Goal: Communication & Community: Participate in discussion

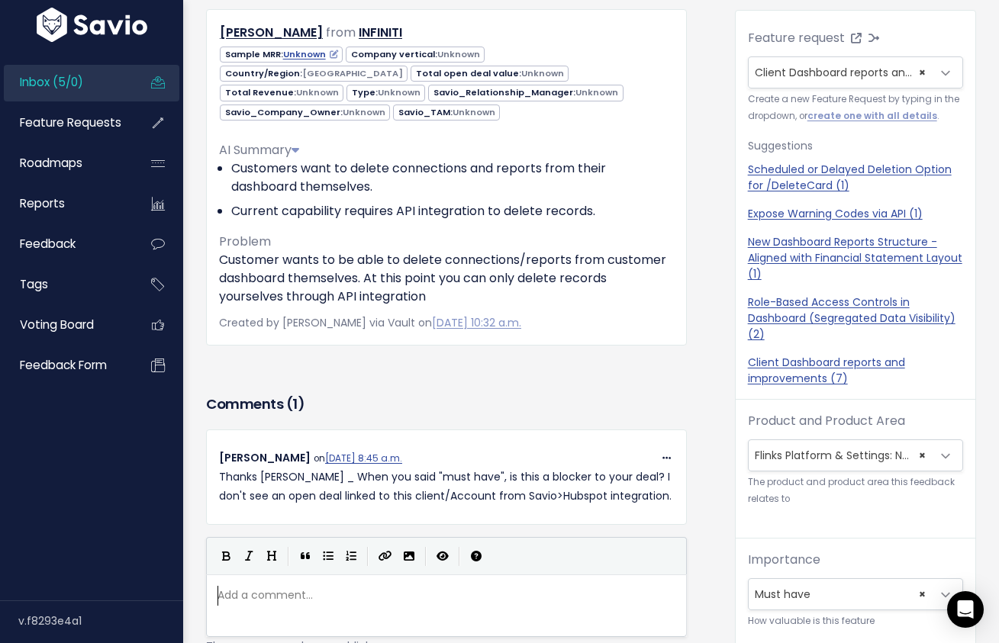
scroll to position [2, 0]
click at [100, 73] on link "Inbox (5/0)" at bounding box center [65, 82] width 123 height 35
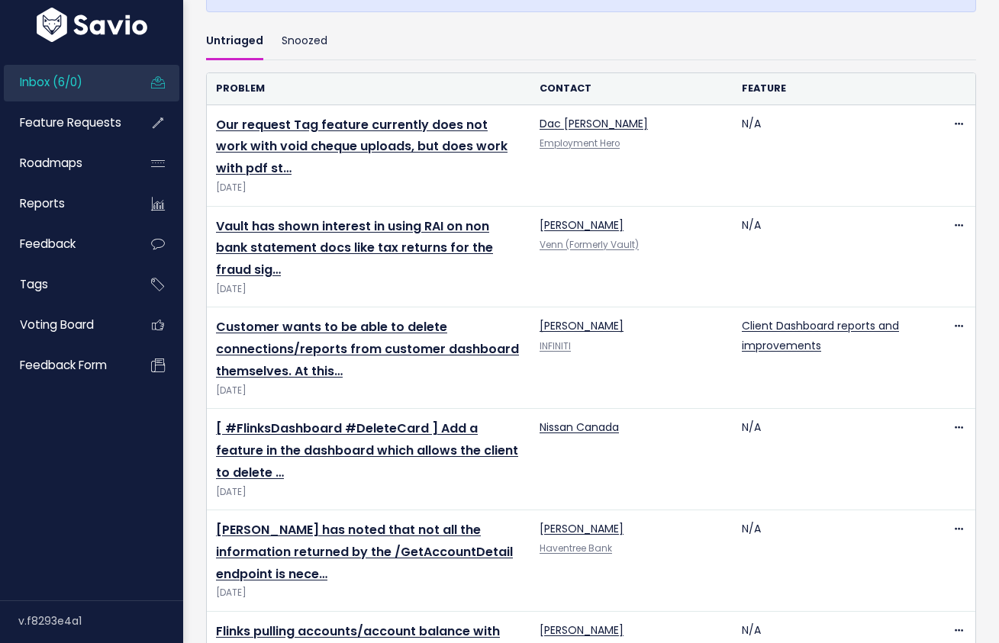
scroll to position [464, 0]
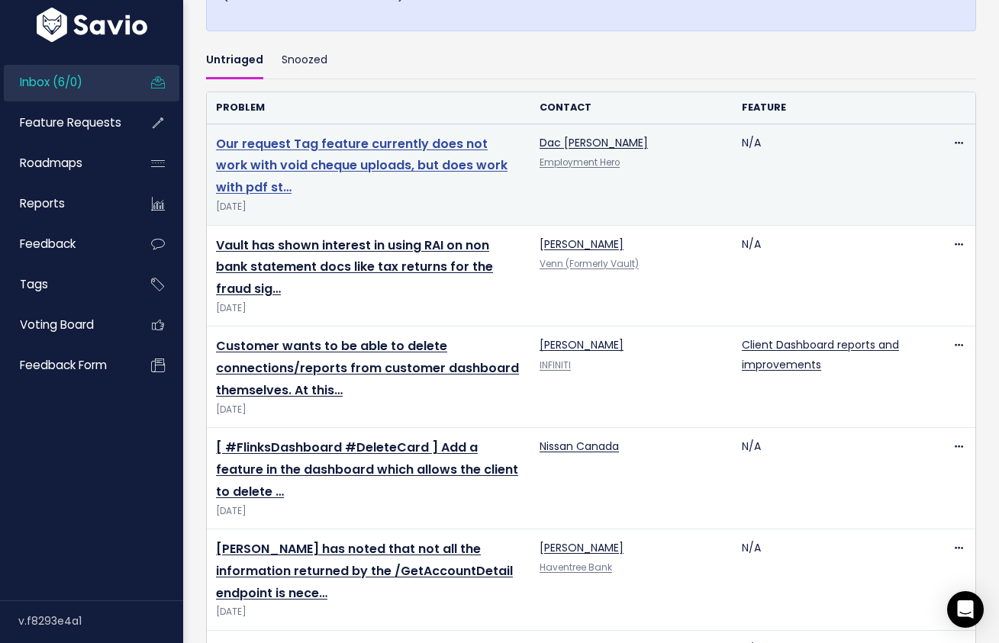
click at [306, 169] on link "Our request Tag feature currently does not work with void cheque uploads, but d…" at bounding box center [361, 166] width 291 height 62
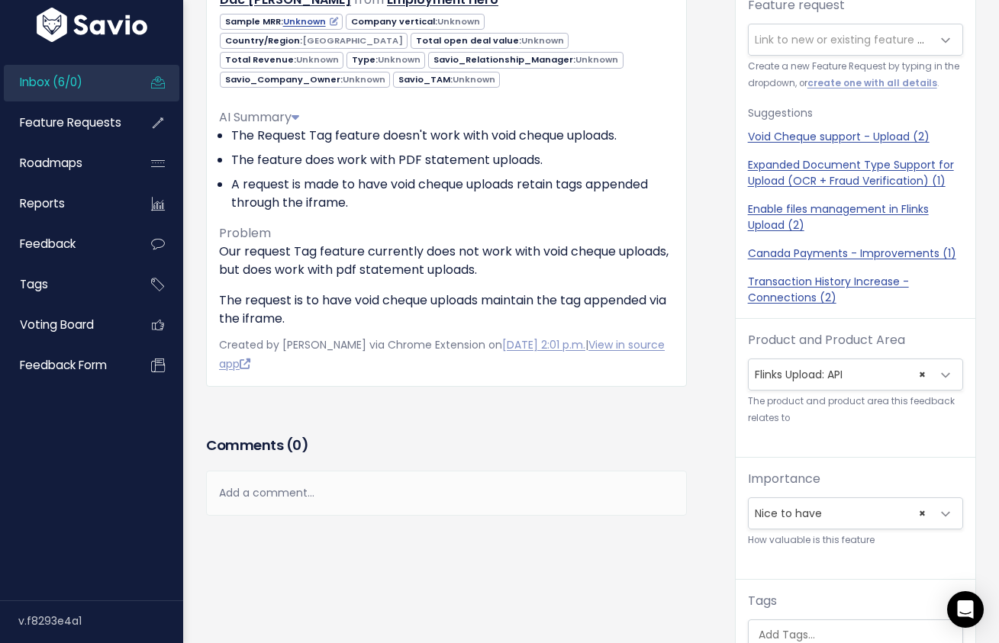
scroll to position [173, 0]
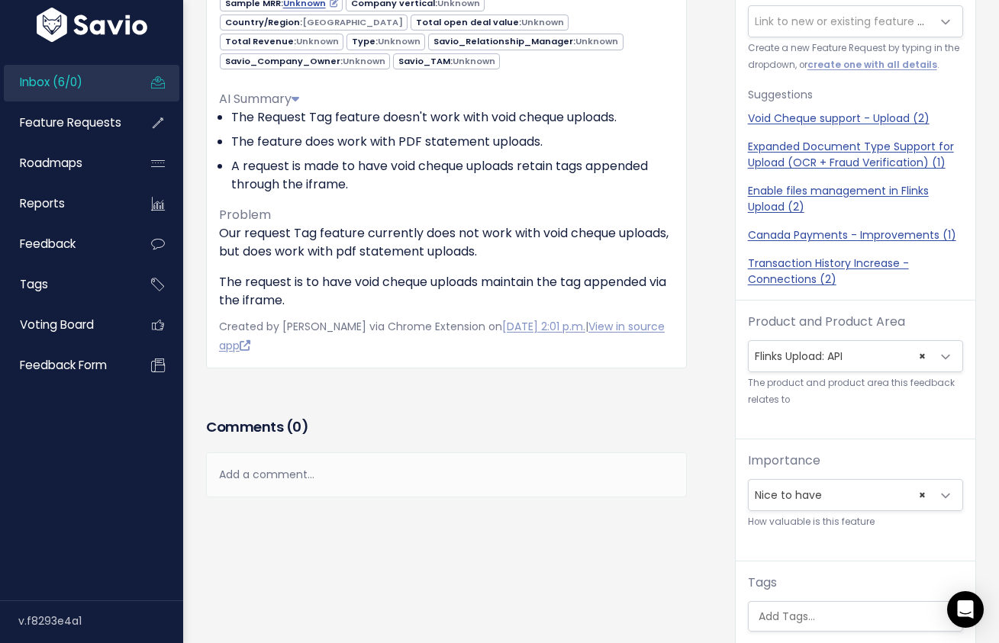
click at [329, 475] on div "Add a comment..." at bounding box center [446, 474] width 481 height 45
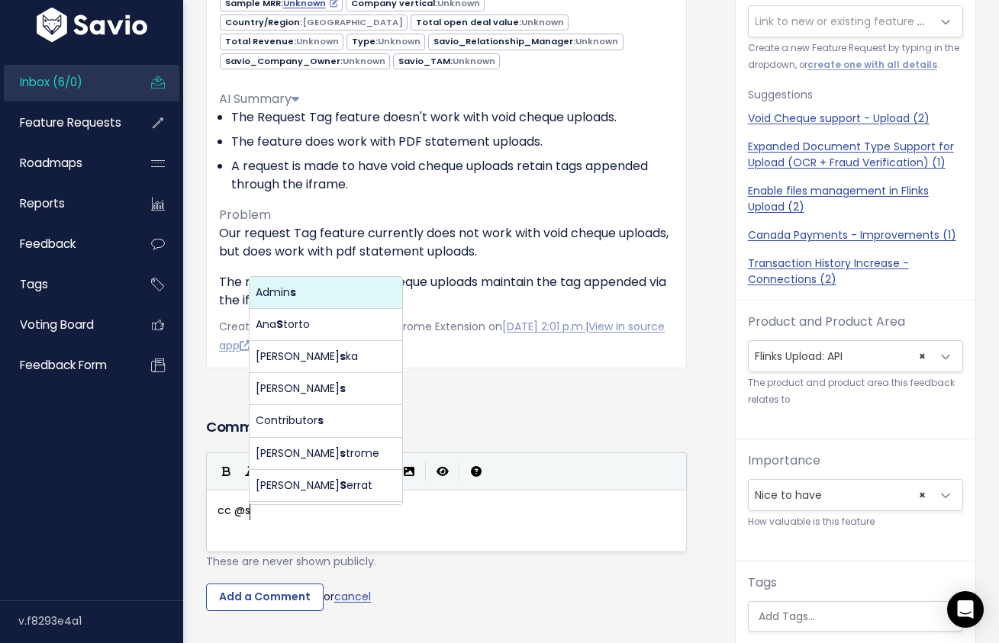
scroll to position [5, 38]
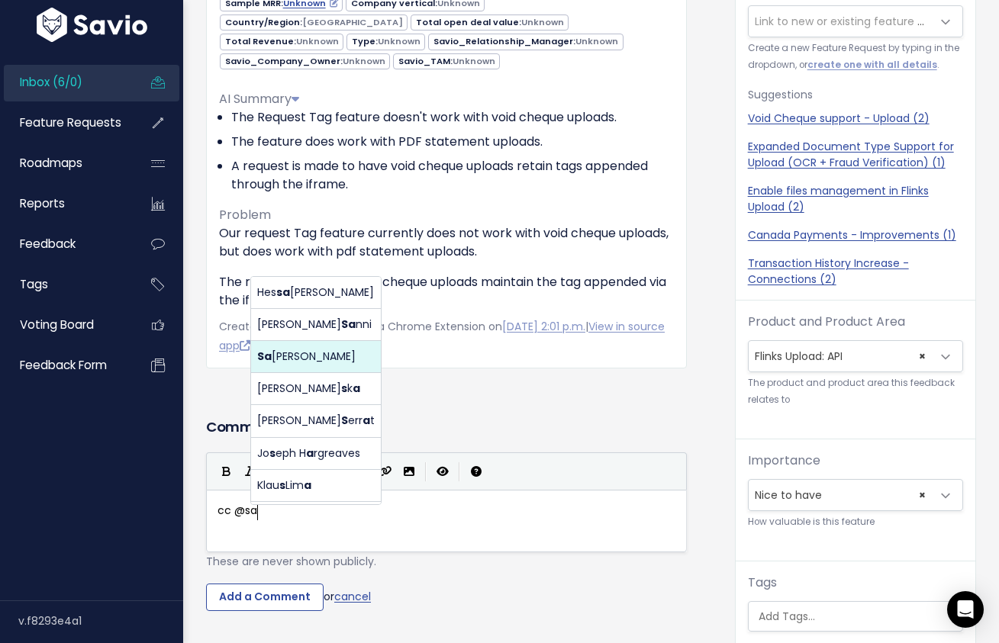
click at [287, 361] on body "Inbox (6/0) Feature Requests Roadmaps" at bounding box center [499, 346] width 999 height 1038
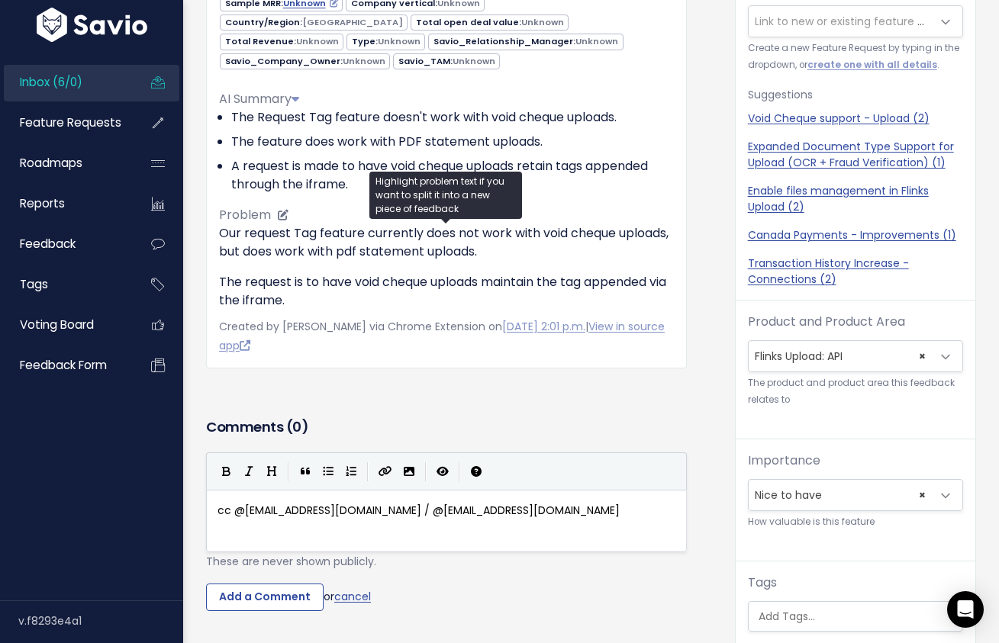
scroll to position [0, 0]
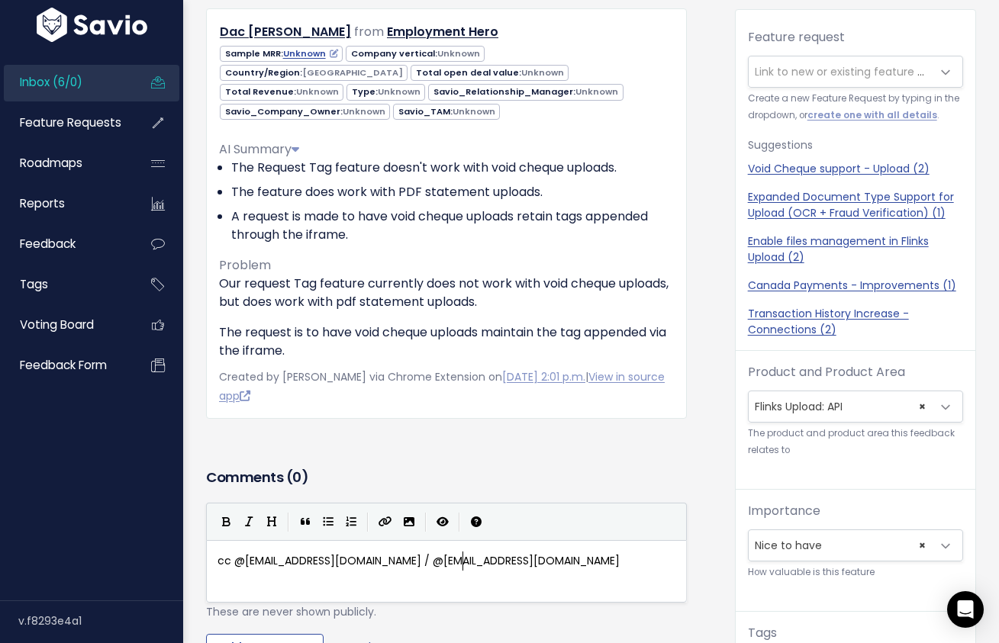
type textarea "cc @sahmad@flinks.com / @gen@flinks.com"
